Goal: Navigation & Orientation: Find specific page/section

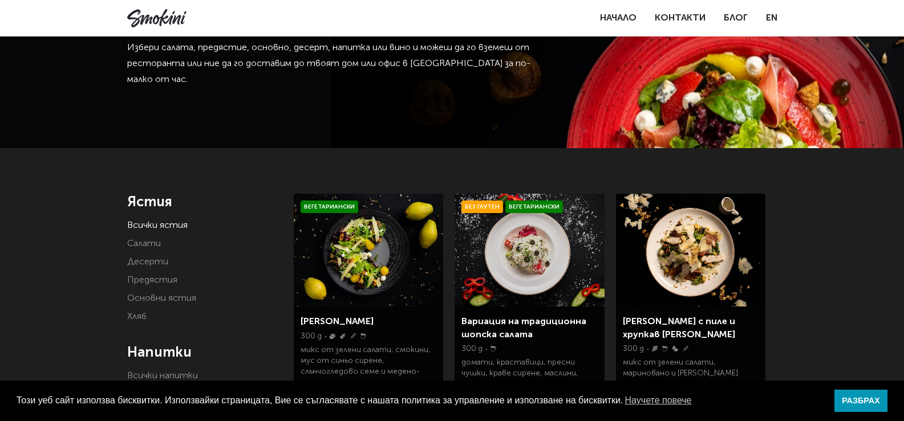
scroll to position [72, 0]
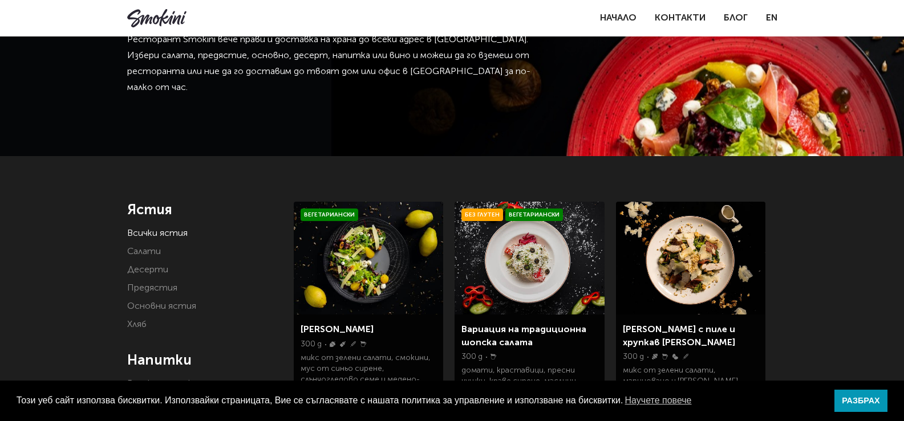
click at [164, 249] on li "Салати" at bounding box center [202, 252] width 150 height 16
click at [152, 249] on link "Салати" at bounding box center [144, 251] width 34 height 9
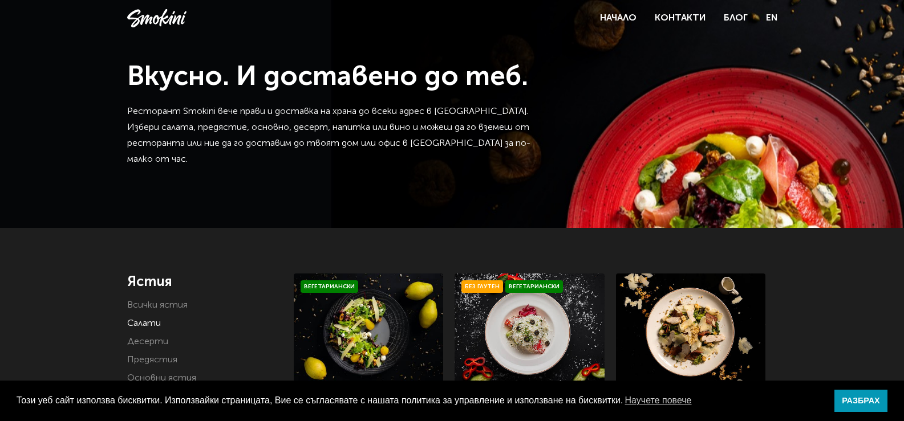
click at [173, 303] on link "Всички ястия" at bounding box center [157, 305] width 60 height 9
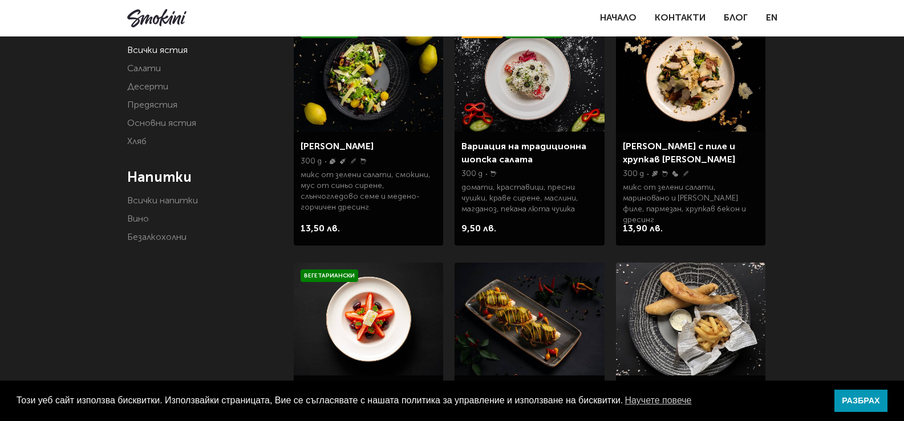
scroll to position [230, 0]
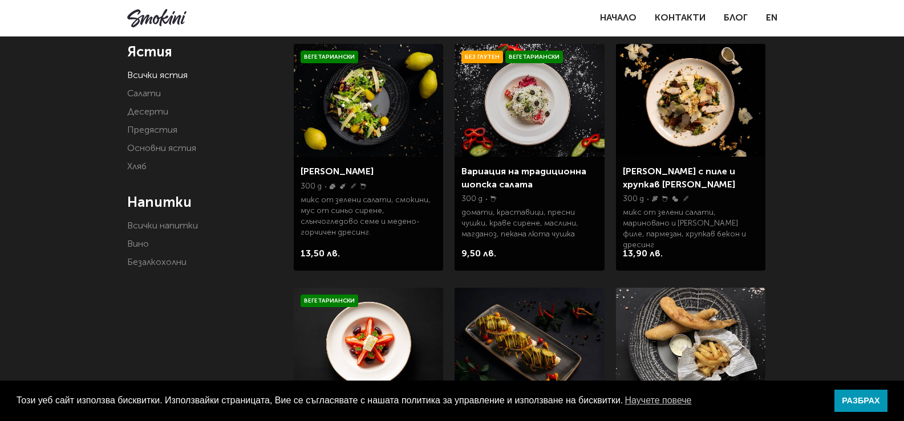
click at [144, 93] on link "Салати" at bounding box center [144, 94] width 34 height 9
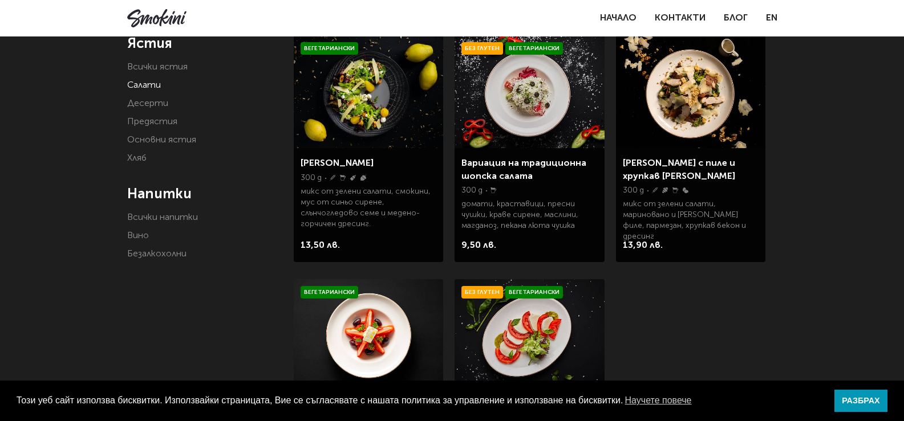
scroll to position [226, 0]
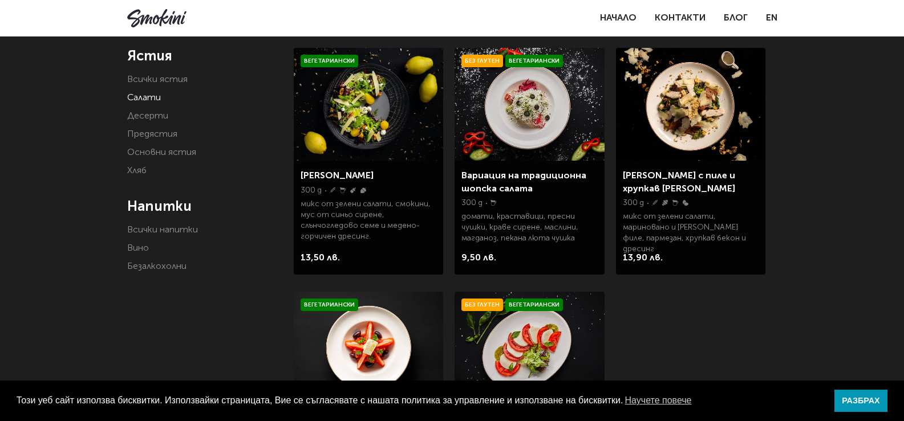
click at [156, 154] on link "Основни ястия" at bounding box center [161, 152] width 69 height 9
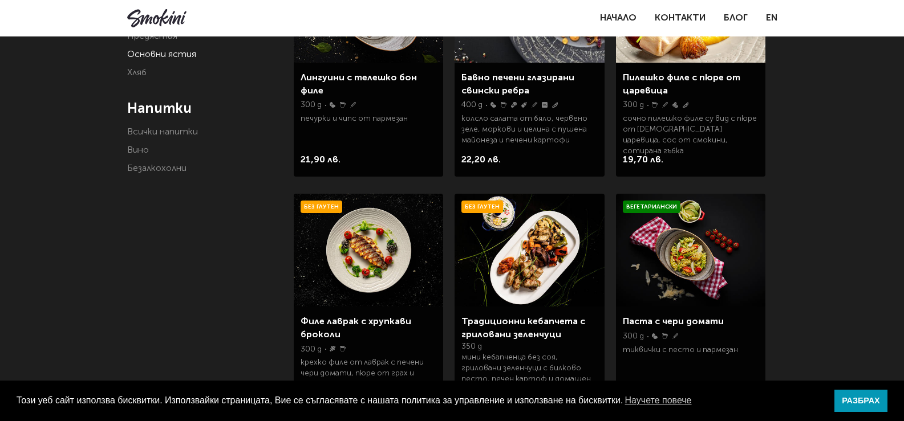
scroll to position [159, 0]
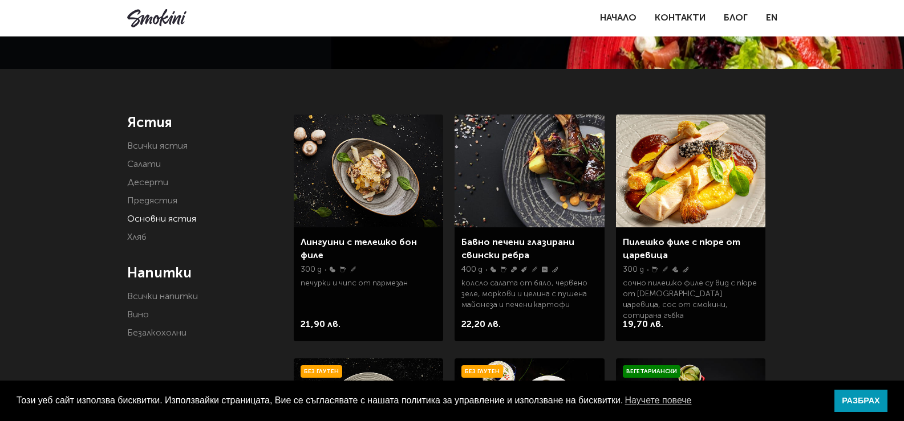
click at [166, 147] on link "Всички ястия" at bounding box center [157, 146] width 60 height 9
